Goal: Transaction & Acquisition: Subscribe to service/newsletter

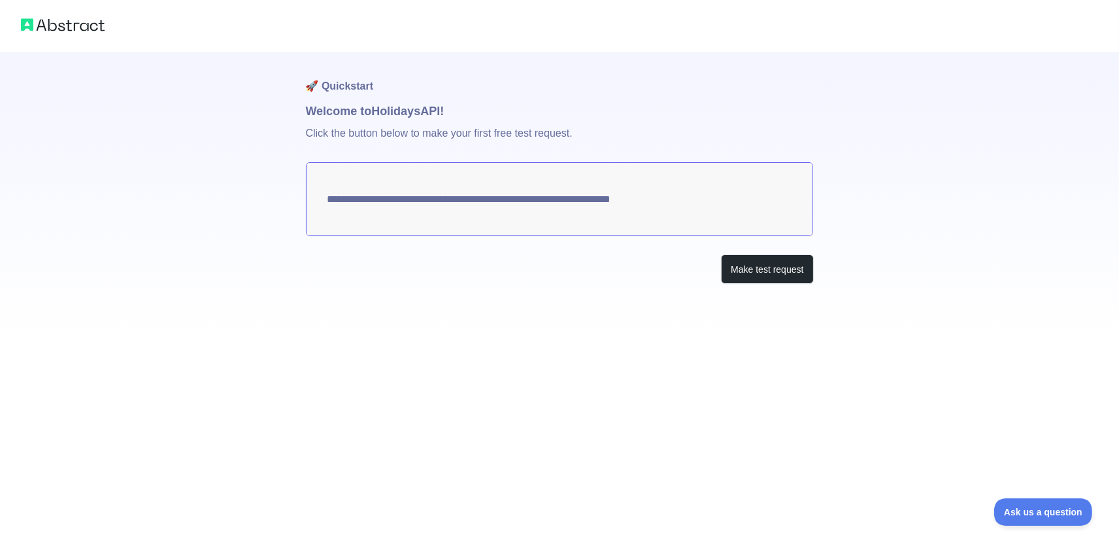
click at [445, 196] on textarea "**********" at bounding box center [560, 199] width 508 height 74
click at [795, 281] on button "Make test request" at bounding box center [767, 268] width 92 height 29
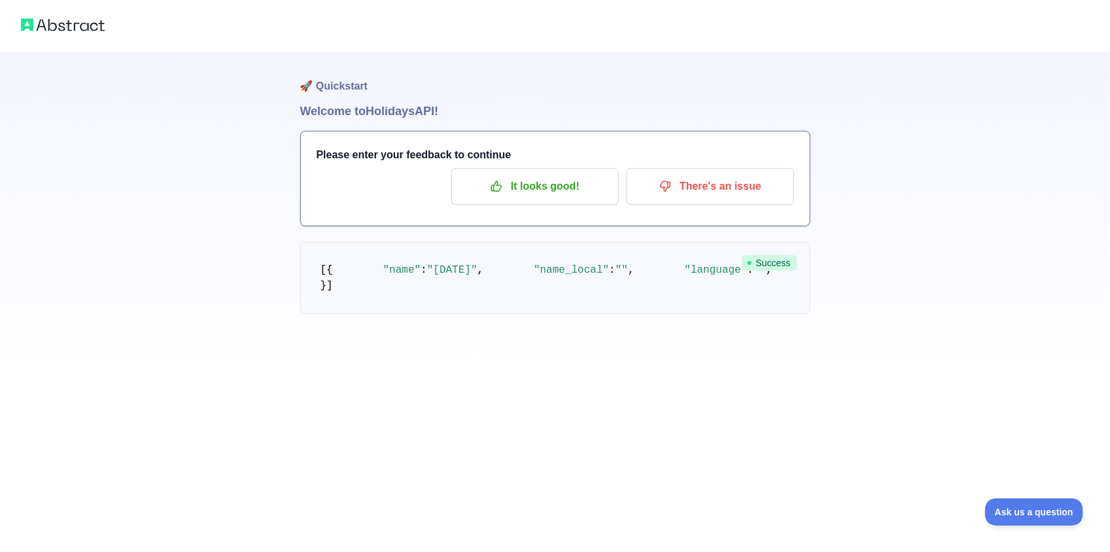
click at [453, 153] on h3 "Please enter your feedback to continue" at bounding box center [554, 155] width 477 height 16
click at [381, 101] on h1 "🚀 Quickstart" at bounding box center [555, 77] width 510 height 50
click at [401, 105] on h1 "Welcome to Holidays API!" at bounding box center [555, 111] width 510 height 18
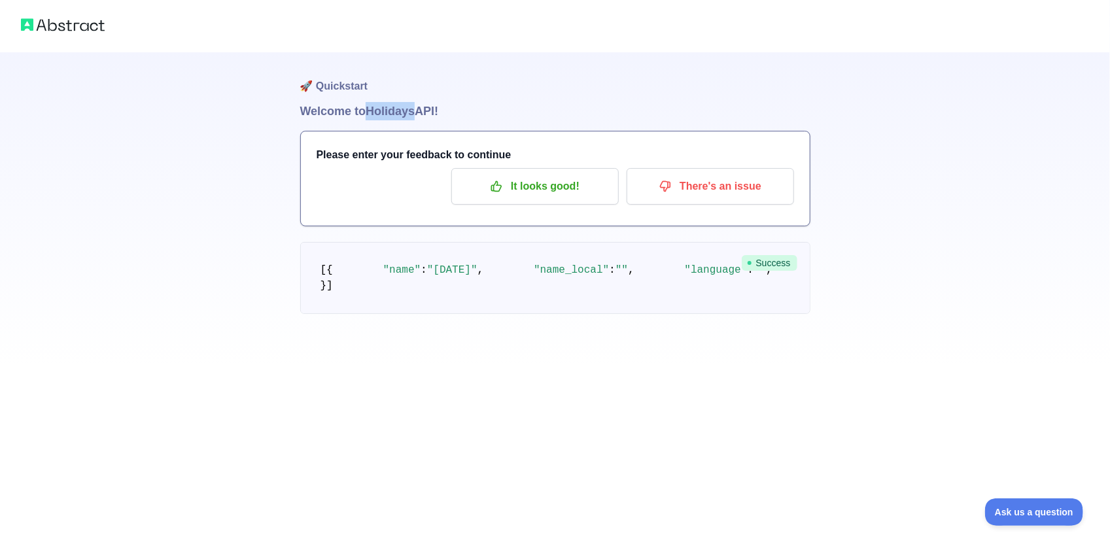
click at [401, 105] on h1 "Welcome to Holidays API!" at bounding box center [555, 111] width 510 height 18
click at [547, 199] on button "It looks good!" at bounding box center [534, 186] width 167 height 37
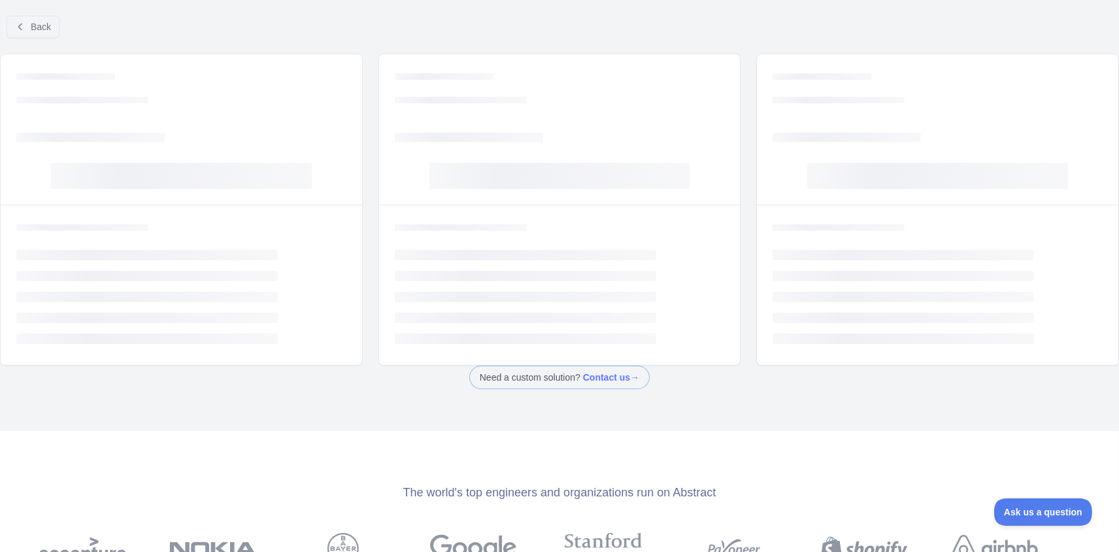
click at [519, 173] on rect at bounding box center [560, 176] width 262 height 26
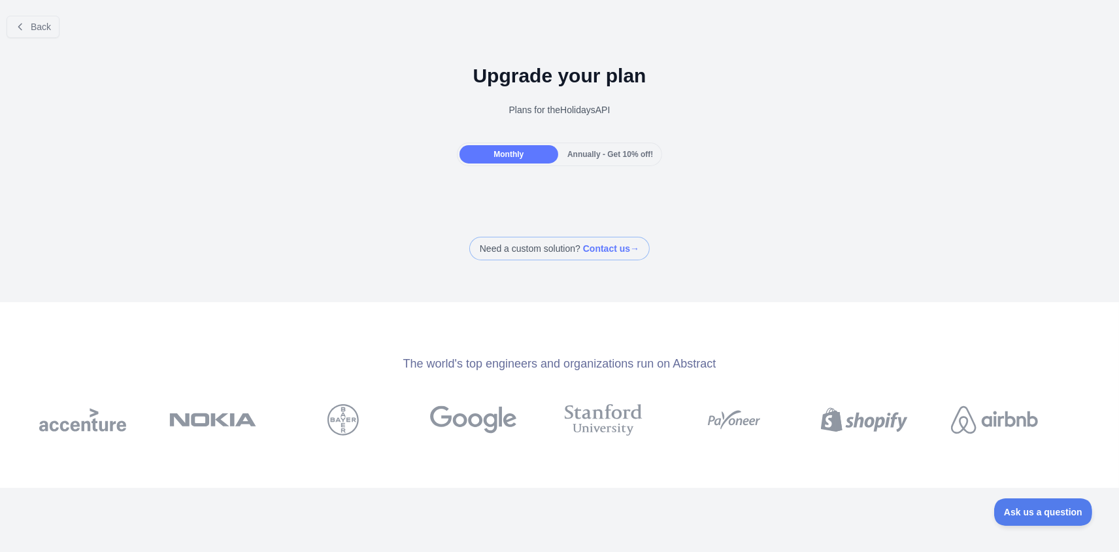
click at [571, 158] on div "Annually - Get 10% off!" at bounding box center [610, 154] width 99 height 18
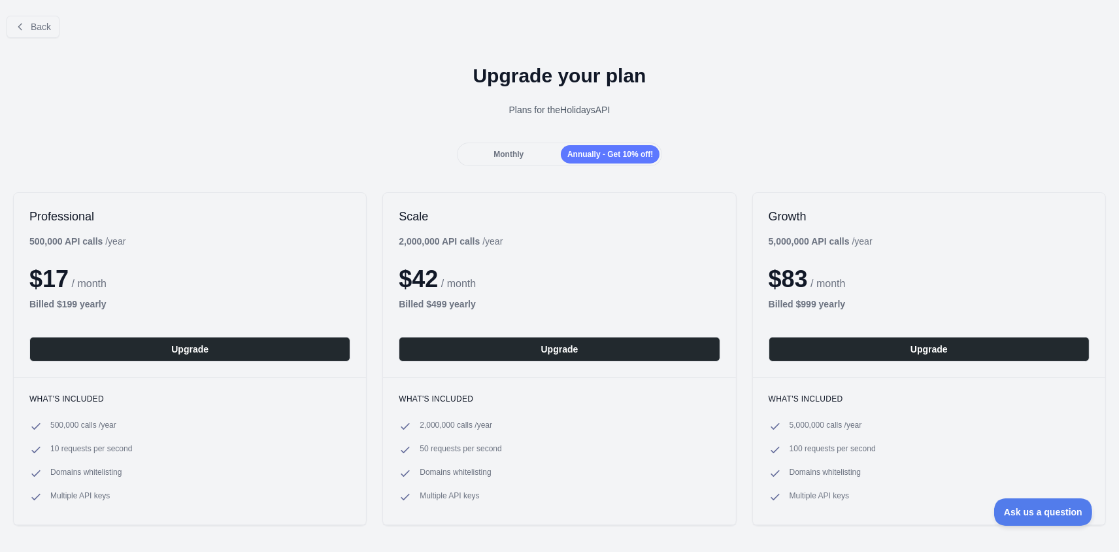
click at [513, 150] on span "Monthly" at bounding box center [509, 154] width 30 height 9
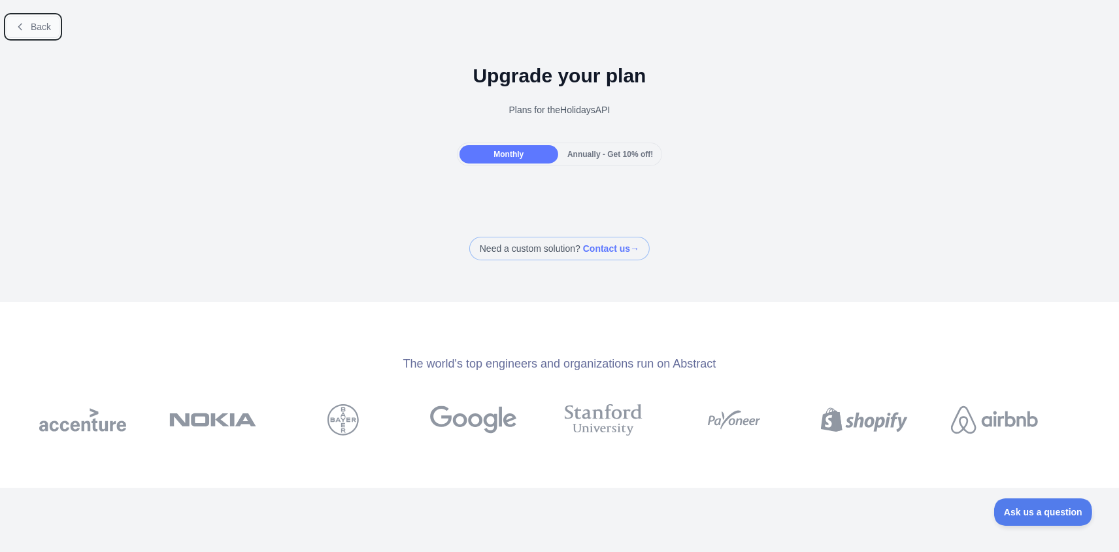
click at [35, 22] on span "Back" at bounding box center [41, 27] width 20 height 10
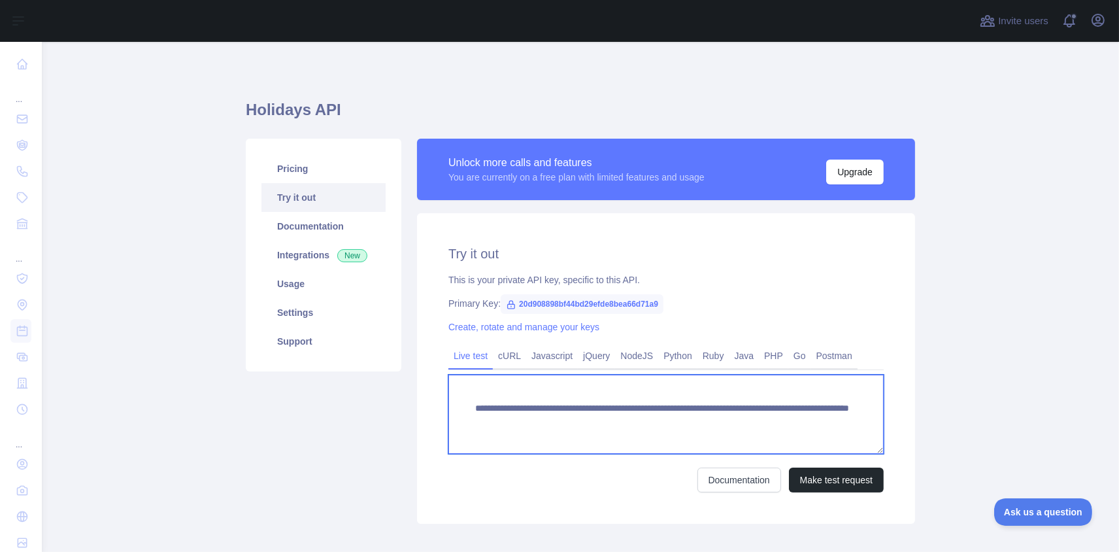
click at [511, 439] on textarea "**********" at bounding box center [666, 414] width 435 height 79
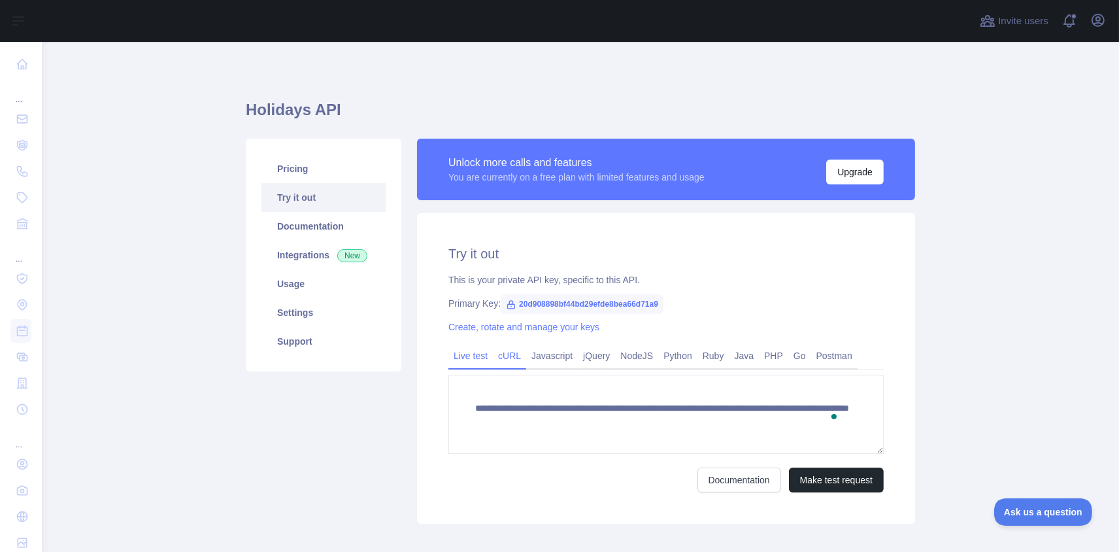
click at [502, 362] on link "cURL" at bounding box center [509, 355] width 33 height 21
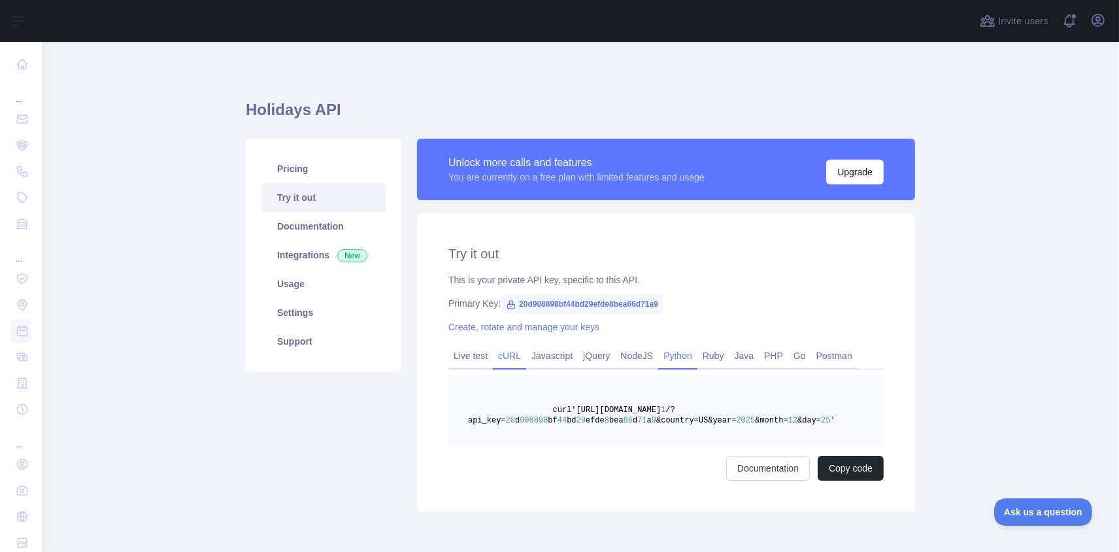
click at [674, 362] on link "Python" at bounding box center [677, 355] width 39 height 21
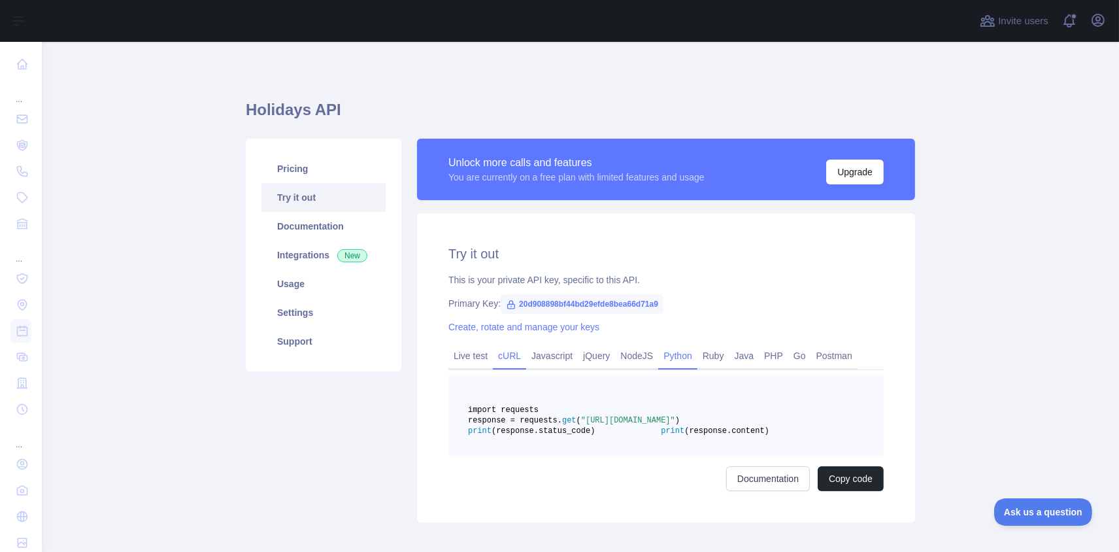
click at [501, 358] on link "cURL" at bounding box center [509, 355] width 33 height 21
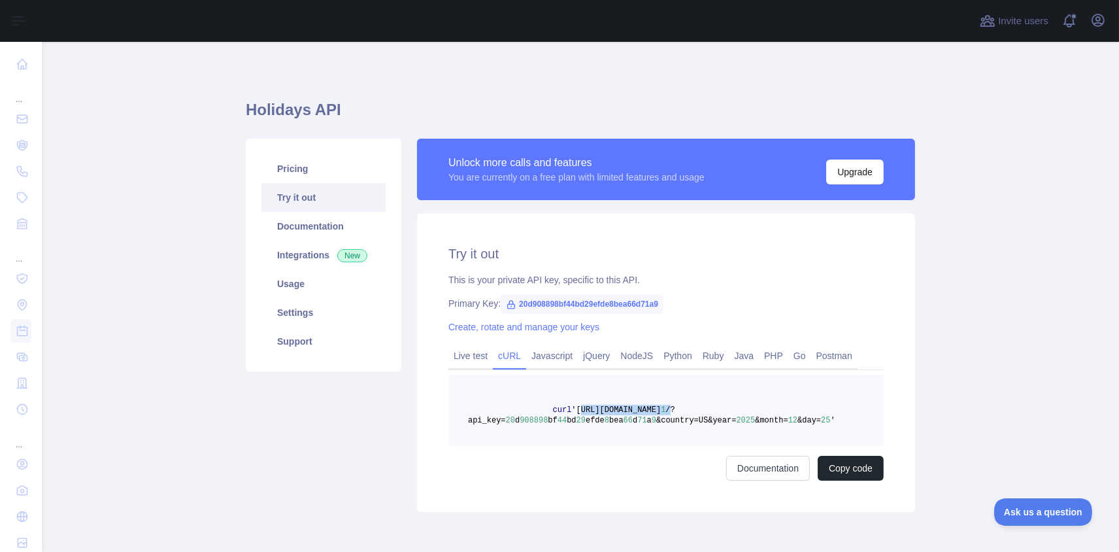
drag, startPoint x: 745, startPoint y: 407, endPoint x: 575, endPoint y: 413, distance: 169.5
click at [575, 413] on pre "curl '[URL][DOMAIN_NAME] 1 /?api_key= 20 d 908898 bf 44 bd 29 efde 8 bea 66 d 7…" at bounding box center [666, 410] width 435 height 71
copy span "[URL][DOMAIN_NAME] 1 /"
drag, startPoint x: 653, startPoint y: 418, endPoint x: 503, endPoint y: 418, distance: 150.4
click at [503, 418] on span "curl '[URL][DOMAIN_NAME] 1 /?api_key= 20 d 908898 bf 44 bd 29 efde 8 bea 66 d 7…" at bounding box center [651, 415] width 367 height 20
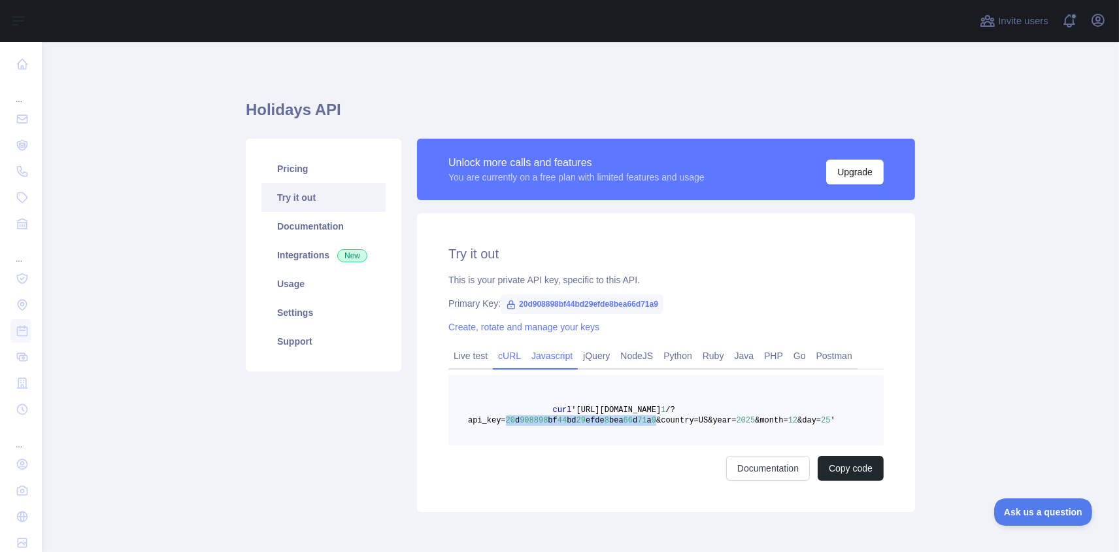
copy span "20 d 908898 bf 44 bd 29 efde 8 bea 66 d 71 a 9"
